Goal: Task Accomplishment & Management: Manage account settings

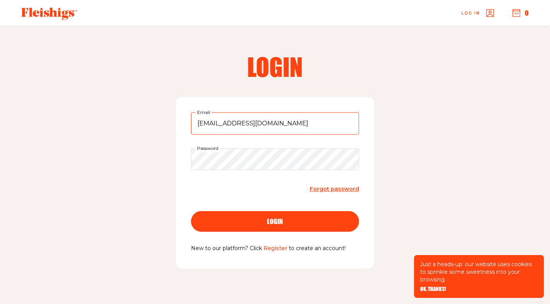
type input "meghannschwartz@gmail.com"
click at [275, 221] on button "login" at bounding box center [275, 221] width 168 height 21
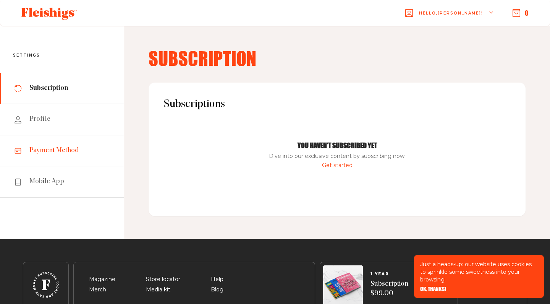
click at [63, 149] on span "Payment Method" at bounding box center [54, 150] width 50 height 9
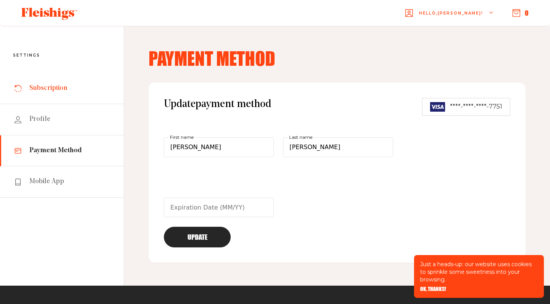
click at [39, 89] on span "Subscription" at bounding box center [48, 88] width 38 height 9
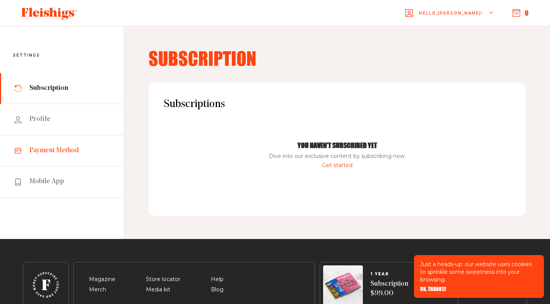
click at [42, 148] on span "Payment Method" at bounding box center [54, 150] width 50 height 9
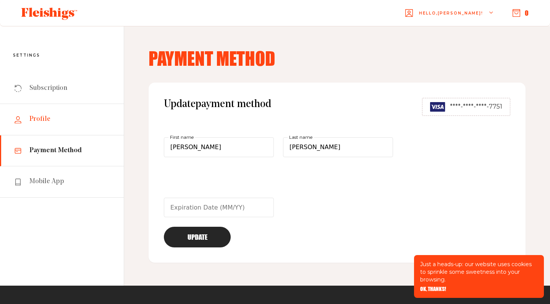
click at [38, 114] on link "Profile" at bounding box center [62, 119] width 124 height 31
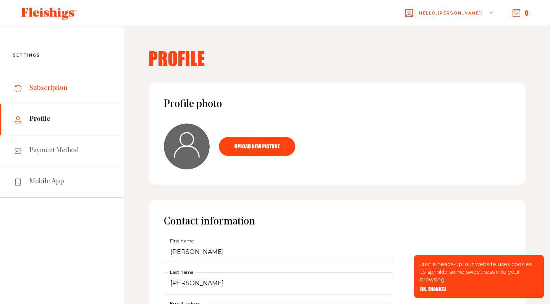
click at [43, 89] on span "Subscription" at bounding box center [48, 88] width 38 height 9
